Goal: Task Accomplishment & Management: Use online tool/utility

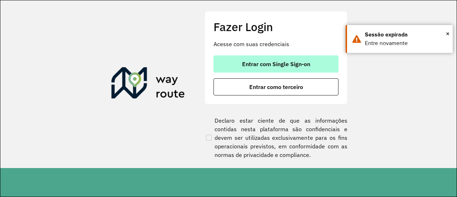
click at [288, 69] on button "Entrar com Single Sign-on" at bounding box center [275, 63] width 125 height 17
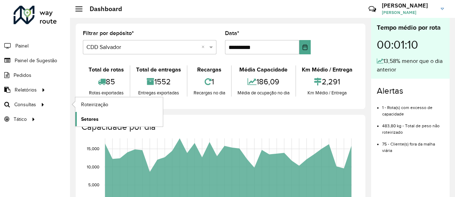
click at [91, 119] on span "Setores" at bounding box center [89, 118] width 17 height 7
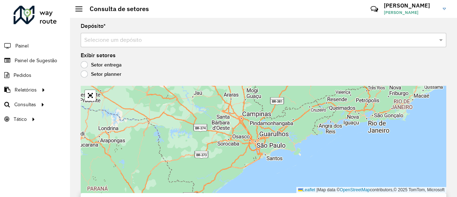
click at [89, 73] on label "Setor planner" at bounding box center [101, 73] width 41 height 7
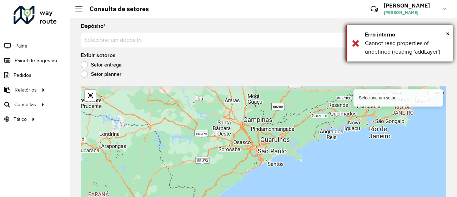
click at [450, 32] on div "× Erro interno Cannot read properties of undefined (reading 'addLayer')" at bounding box center [399, 43] width 107 height 36
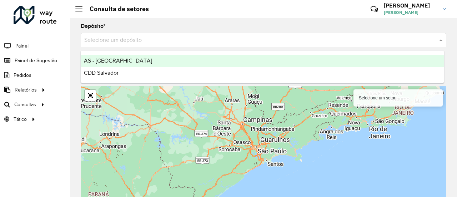
click at [224, 36] on input "text" at bounding box center [256, 40] width 344 height 9
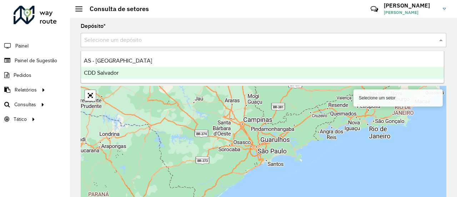
click at [177, 76] on div "CDD Salvador" at bounding box center [262, 73] width 363 height 12
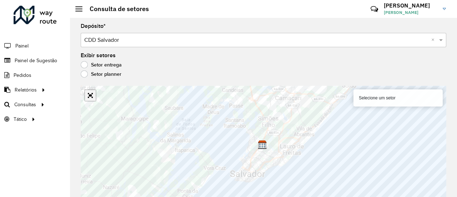
click at [91, 97] on div "Selecione um setor Leaflet | Map data © OpenStreetMap contributors,© 2025 TomTo…" at bounding box center [263, 145] width 365 height 118
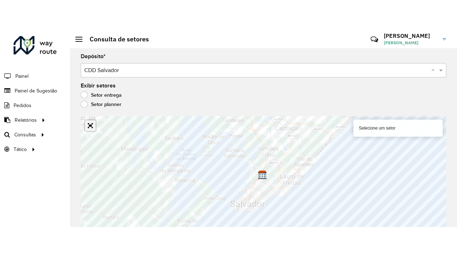
scroll to position [6, 0]
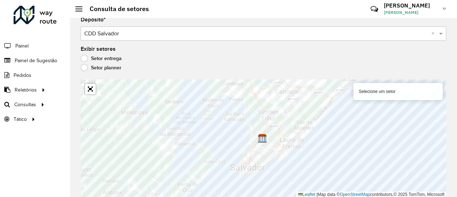
click at [105, 55] on label "Setor entrega" at bounding box center [101, 58] width 41 height 7
click at [89, 89] on link "Abrir mapa em tela cheia" at bounding box center [90, 89] width 11 height 11
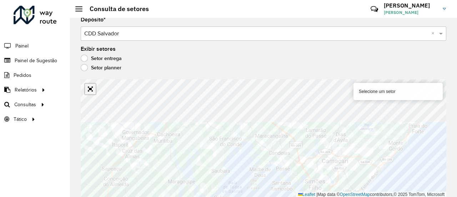
scroll to position [0, 0]
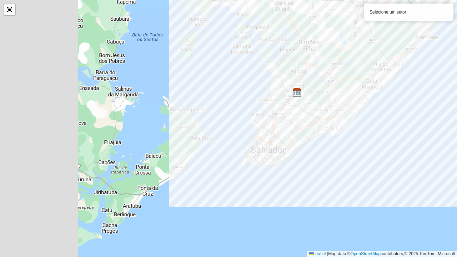
click at [454, 76] on html "Aguarde... Pop-up bloqueado! Seu navegador bloqueou automáticamente a abertura …" at bounding box center [228, 128] width 457 height 257
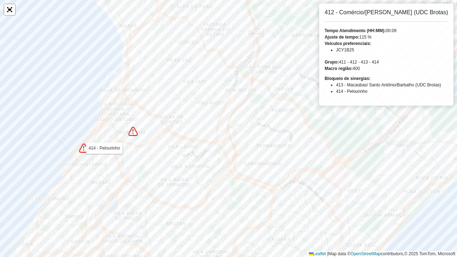
click at [80, 152] on img at bounding box center [83, 147] width 9 height 9
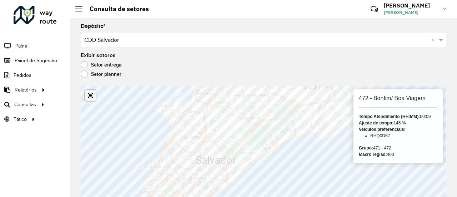
click at [90, 98] on link "Abrir mapa em tela cheia" at bounding box center [90, 95] width 11 height 11
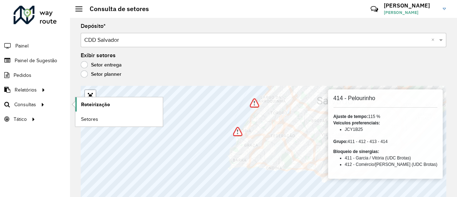
click at [102, 105] on span "Roteirização" at bounding box center [95, 104] width 29 height 7
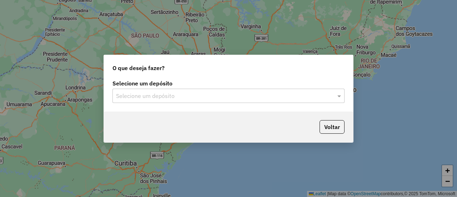
click at [193, 85] on label "Selecione um depósito" at bounding box center [228, 83] width 232 height 9
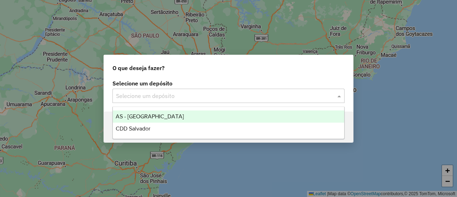
click at [196, 96] on input "text" at bounding box center [221, 96] width 211 height 9
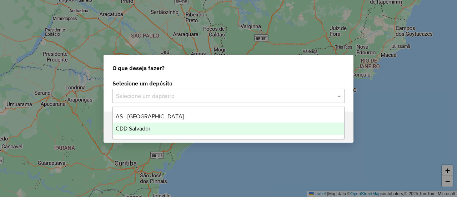
click at [136, 129] on span "CDD Salvador" at bounding box center [133, 128] width 35 height 6
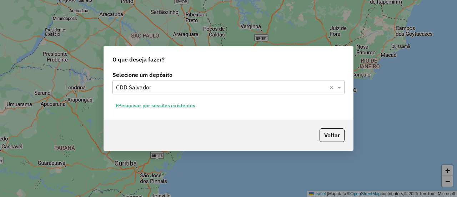
click at [153, 105] on button "Pesquisar por sessões existentes" at bounding box center [155, 105] width 86 height 11
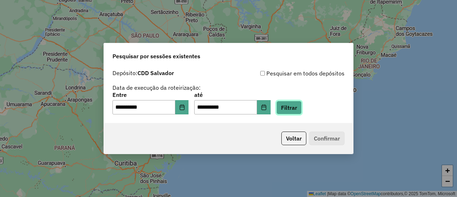
click at [298, 108] on button "Filtrar" at bounding box center [288, 108] width 25 height 14
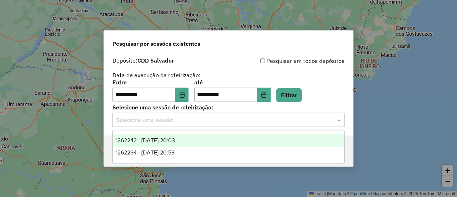
click at [186, 119] on input "text" at bounding box center [221, 120] width 211 height 9
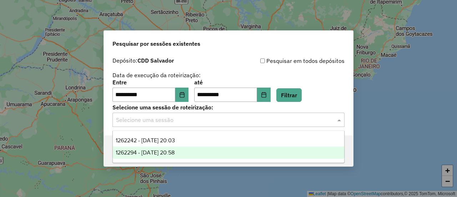
click at [168, 147] on div "1262294 - 09/09/2025 20:58" at bounding box center [228, 152] width 231 height 12
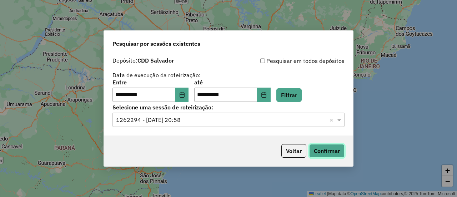
click at [334, 147] on button "Confirmar" at bounding box center [326, 151] width 35 height 14
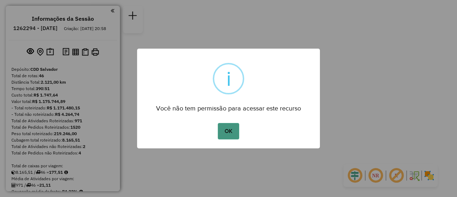
click at [224, 131] on button "OK" at bounding box center [228, 131] width 21 height 16
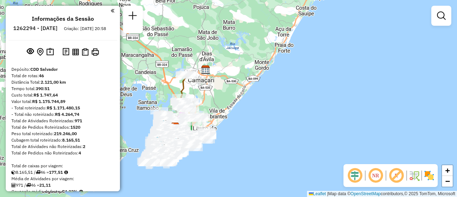
drag, startPoint x: 264, startPoint y: 122, endPoint x: 211, endPoint y: 150, distance: 60.4
click at [211, 150] on div "Janela de atendimento Grade de atendimento Capacidade Transportadoras Veículos …" at bounding box center [228, 98] width 457 height 197
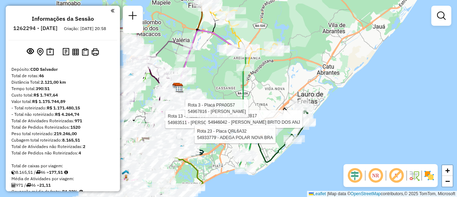
click at [378, 178] on em at bounding box center [375, 175] width 17 height 17
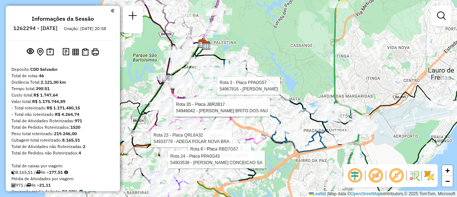
click at [281, 171] on div "Rota 13 - Placa PPA0G46 54983511 - [PERSON_NAME] Rota 35 - Placa JBR2B17 549460…" at bounding box center [228, 98] width 457 height 197
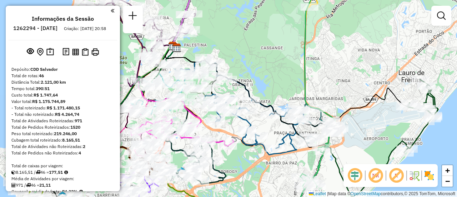
drag, startPoint x: 266, startPoint y: 154, endPoint x: 236, endPoint y: 156, distance: 29.7
click at [236, 156] on div "Janela de atendimento Grade de atendimento Capacidade Transportadoras Veículos …" at bounding box center [228, 98] width 457 height 197
select select "**********"
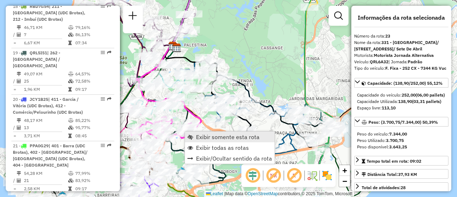
scroll to position [1201, 0]
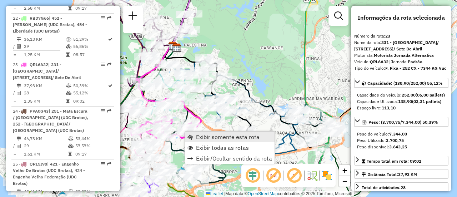
click at [201, 136] on span "Exibir somente esta rota" at bounding box center [228, 137] width 64 height 6
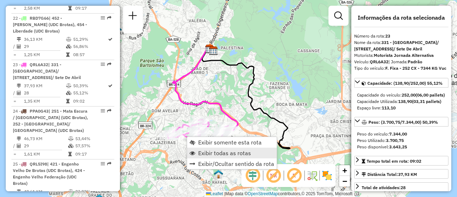
click at [207, 150] on span "Exibir todas as rotas" at bounding box center [224, 153] width 53 height 6
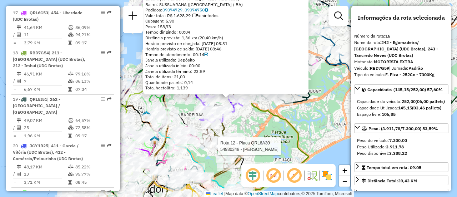
scroll to position [877, 0]
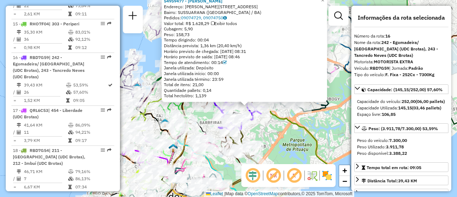
drag, startPoint x: 208, startPoint y: 150, endPoint x: 218, endPoint y: 156, distance: 12.1
click at [218, 155] on div at bounding box center [221, 151] width 18 height 7
click at [289, 136] on div "54959477 - [PERSON_NAME] TELE Endereço: [PERSON_NAME] 38 Bairro: SUSSUARANA ([G…" at bounding box center [228, 98] width 457 height 197
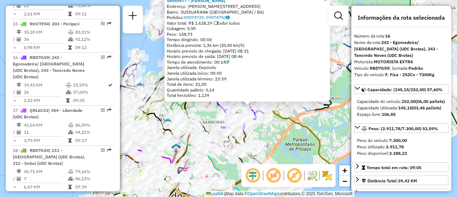
click at [275, 132] on div "54959477 - [PERSON_NAME] TELE Endereço: [PERSON_NAME] 38 Bairro: SUSSUARANA ([G…" at bounding box center [228, 98] width 457 height 197
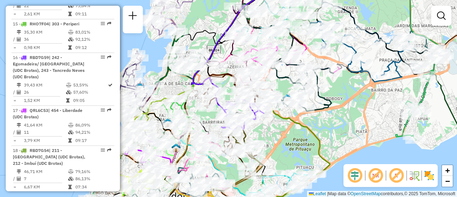
click at [273, 132] on div "Janela de atendimento Grade de atendimento Capacidade Transportadoras Veículos …" at bounding box center [228, 98] width 457 height 197
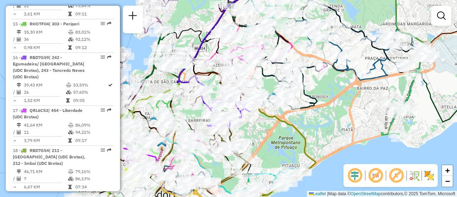
drag, startPoint x: 284, startPoint y: 127, endPoint x: 267, endPoint y: 123, distance: 17.5
click at [267, 123] on div "Janela de atendimento Grade de atendimento Capacidade Transportadoras Veículos …" at bounding box center [228, 98] width 457 height 197
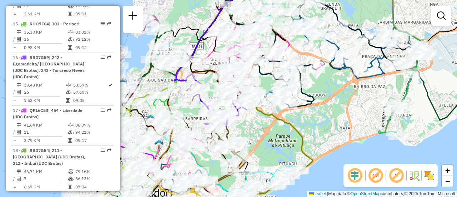
click at [261, 130] on div "Janela de atendimento Grade de atendimento Capacidade Transportadoras Veículos …" at bounding box center [228, 98] width 457 height 197
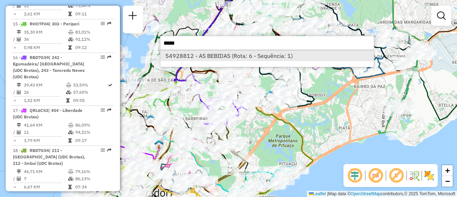
type input "*****"
click at [231, 56] on li "54928812 - AS BEBIDAS (Rota: 6 - Sequência: 1)" at bounding box center [266, 55] width 213 height 11
select select "**********"
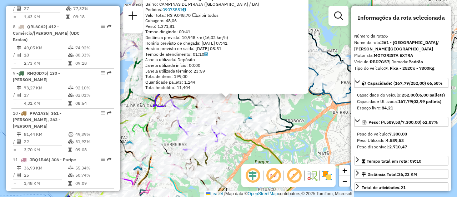
scroll to position [492, 0]
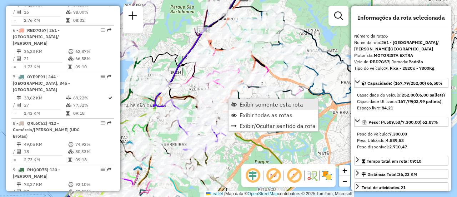
click at [242, 104] on span "Exibir somente esta rota" at bounding box center [272, 104] width 64 height 6
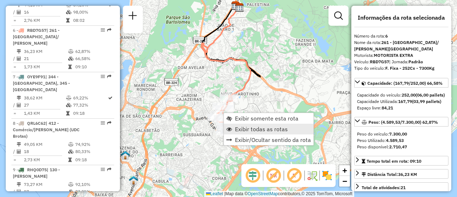
click at [248, 128] on span "Exibir todas as rotas" at bounding box center [261, 129] width 53 height 6
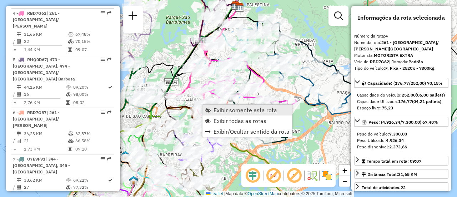
scroll to position [405, 0]
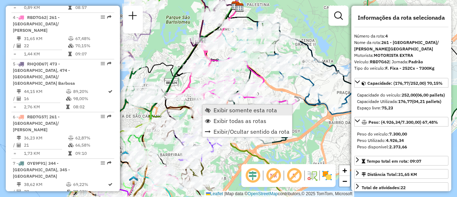
click at [212, 108] on link "Exibir somente esta rota" at bounding box center [247, 110] width 90 height 11
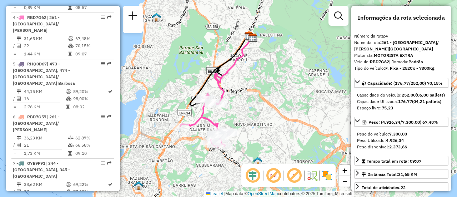
drag, startPoint x: 195, startPoint y: 175, endPoint x: 194, endPoint y: 160, distance: 15.0
click at [196, 158] on div "Janela de atendimento Grade de atendimento Capacidade Transportadoras Veículos …" at bounding box center [228, 98] width 457 height 197
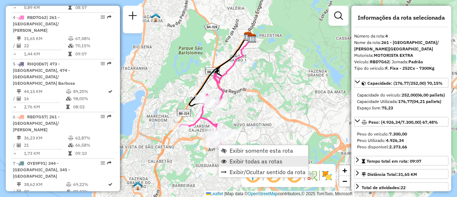
click at [234, 161] on span "Exibir todas as rotas" at bounding box center [256, 161] width 53 height 6
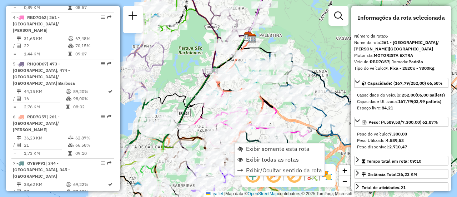
scroll to position [492, 0]
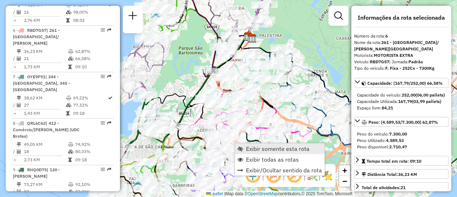
click at [241, 148] on span "Exibir somente esta rota" at bounding box center [240, 149] width 6 height 6
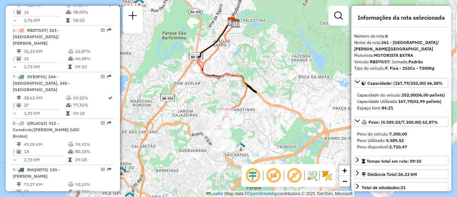
drag, startPoint x: 206, startPoint y: 123, endPoint x: 206, endPoint y: 110, distance: 13.2
click at [206, 110] on div "Janela de atendimento Grade de atendimento Capacidade Transportadoras Veículos …" at bounding box center [228, 98] width 457 height 197
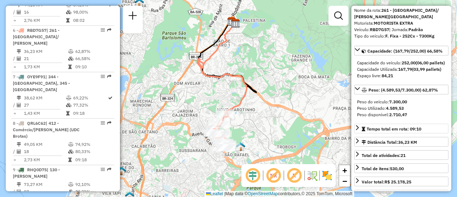
scroll to position [71, 0]
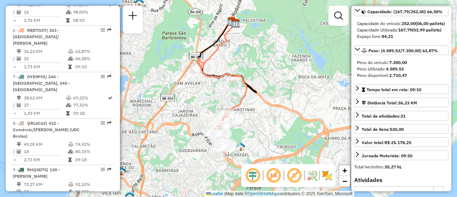
click at [389, 81] on div "Peso do veículo: 7.300,00 Peso Utilizado: 4.589,53 Peso disponível: 2.710,47" at bounding box center [401, 68] width 94 height 25
click at [389, 89] on div "Capacidade: (167,79/252,00) 66,58% Capacidade do veículo: 252,00 (06,00 pallets…" at bounding box center [401, 84] width 94 height 156
click at [390, 92] on span "Tempo total em rota: 09:10" at bounding box center [394, 89] width 55 height 5
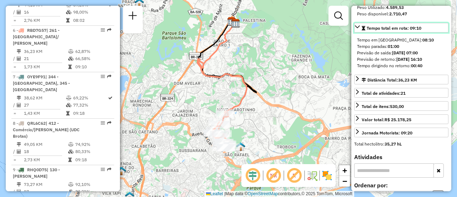
scroll to position [143, 0]
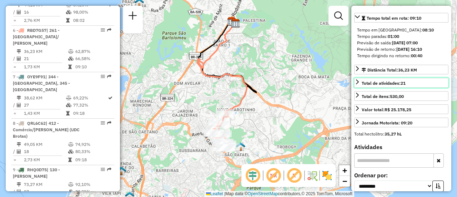
click at [388, 84] on link "Total de atividades: 21" at bounding box center [401, 83] width 94 height 10
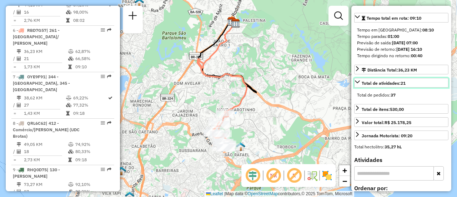
click at [388, 84] on link "Total de atividades: 21" at bounding box center [401, 83] width 94 height 10
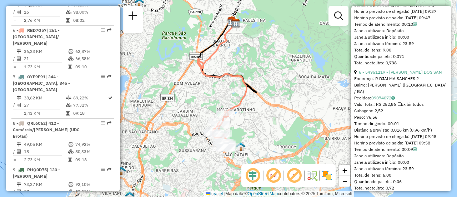
scroll to position [964, 0]
